Goal: Task Accomplishment & Management: Manage account settings

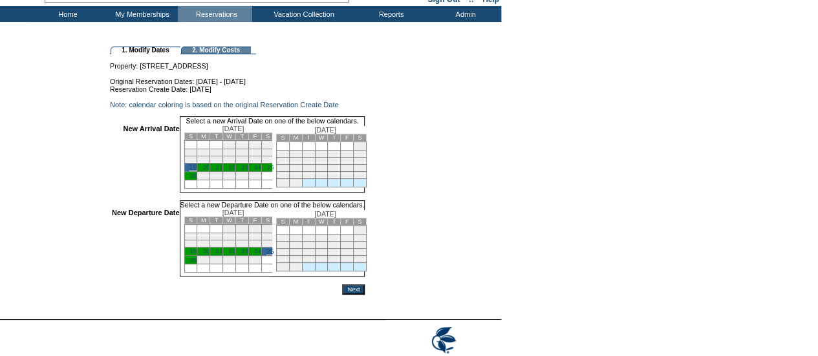
scroll to position [75, 0]
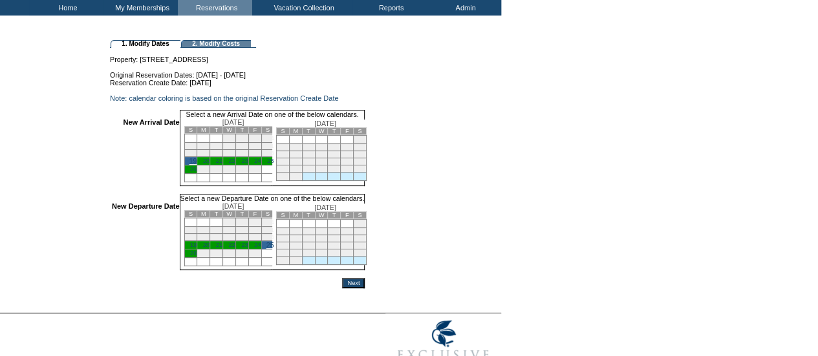
click at [365, 288] on input "Next" at bounding box center [353, 283] width 23 height 10
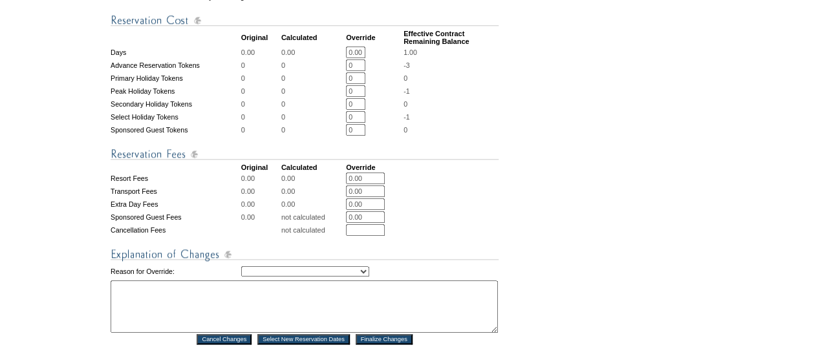
scroll to position [540, 0]
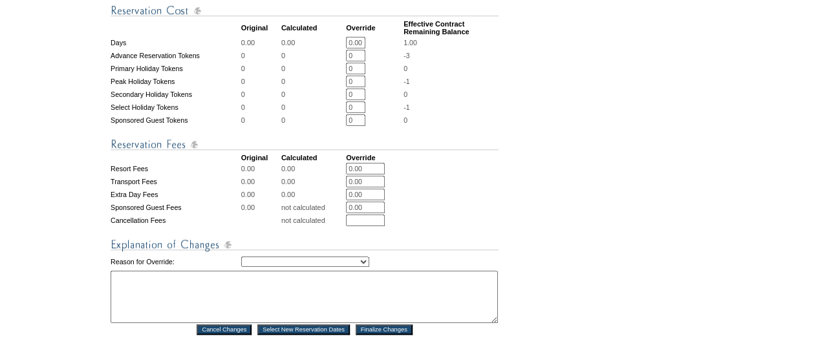
click at [317, 267] on select "Creating Continuous Stay Days Rebooked After Cancellation Editing Occupant Expe…" at bounding box center [305, 262] width 128 height 10
select select "1043"
click at [241, 266] on select "Creating Continuous Stay Days Rebooked After Cancellation Editing Occupant Expe…" at bounding box center [305, 262] width 128 height 10
click at [283, 291] on textarea at bounding box center [304, 297] width 387 height 52
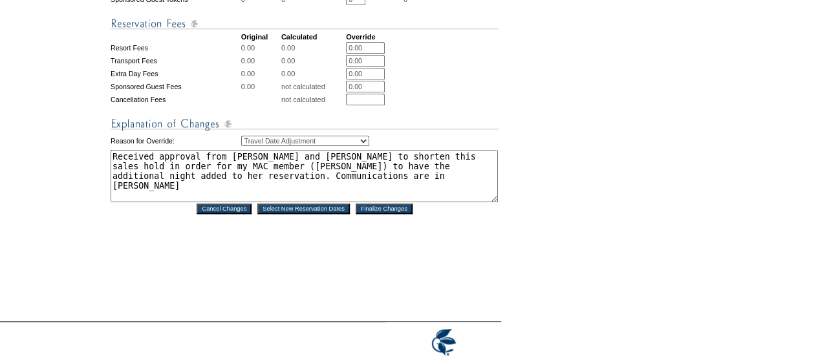
scroll to position [668, 0]
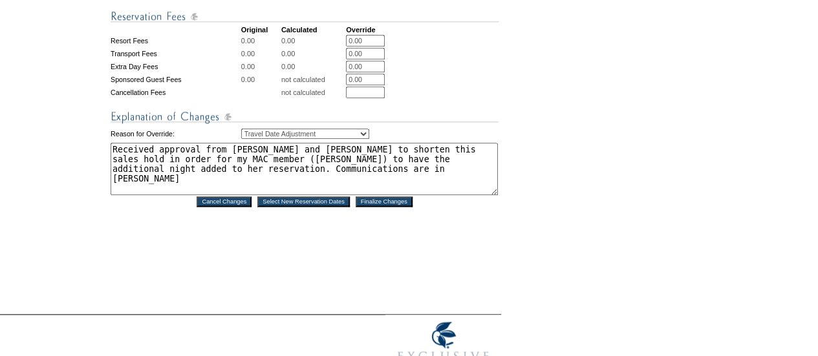
type textarea "Received approval from [PERSON_NAME] and [PERSON_NAME] to shorten this sales ho…"
click at [394, 207] on input "Finalize Changes" at bounding box center [383, 201] width 57 height 10
